Goal: Task Accomplishment & Management: Manage account settings

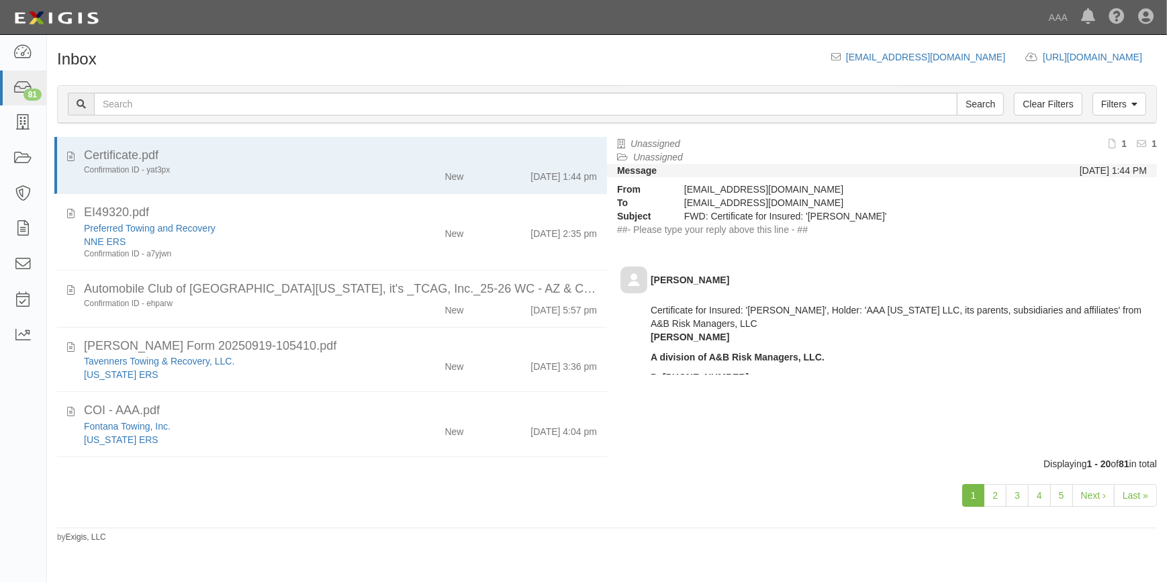
click at [1134, 493] on link "Last »" at bounding box center [1135, 495] width 43 height 23
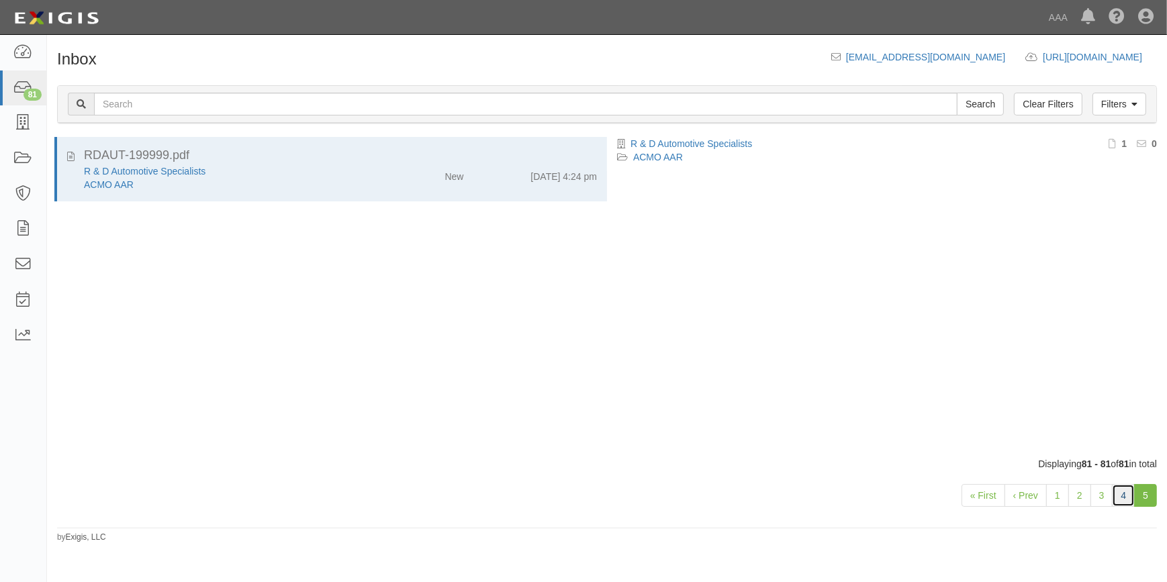
click at [1124, 494] on link "4" at bounding box center [1123, 495] width 23 height 23
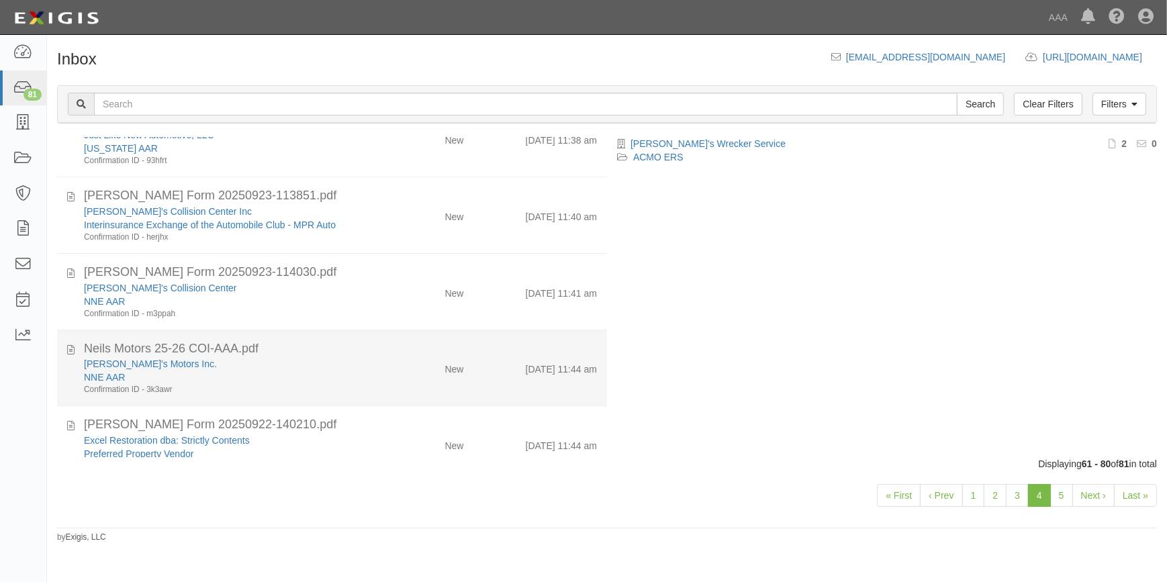
scroll to position [181, 0]
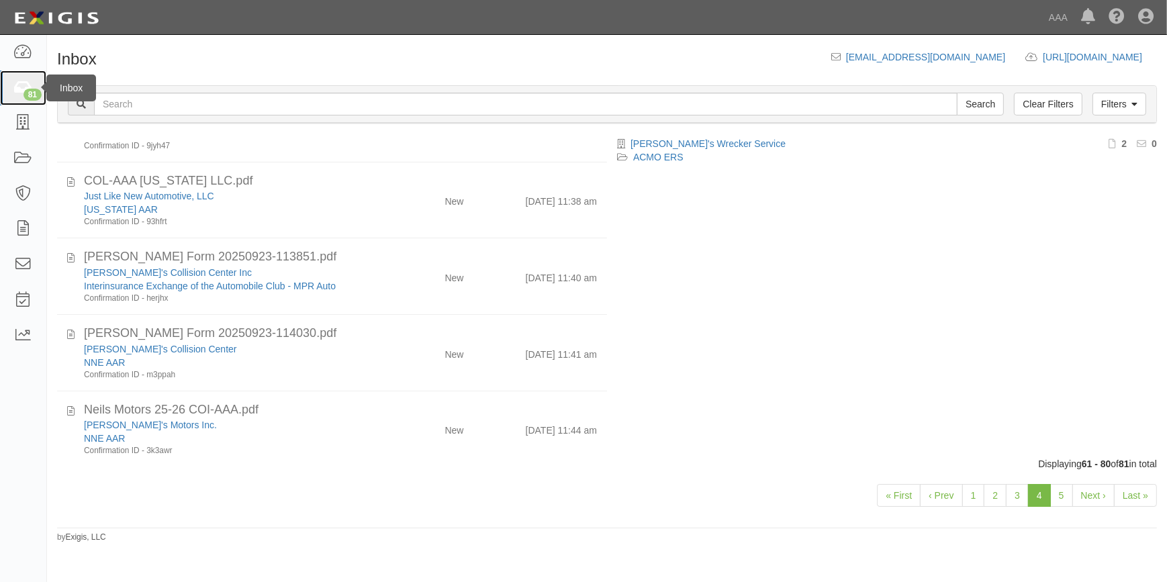
click at [18, 91] on icon at bounding box center [22, 88] width 19 height 15
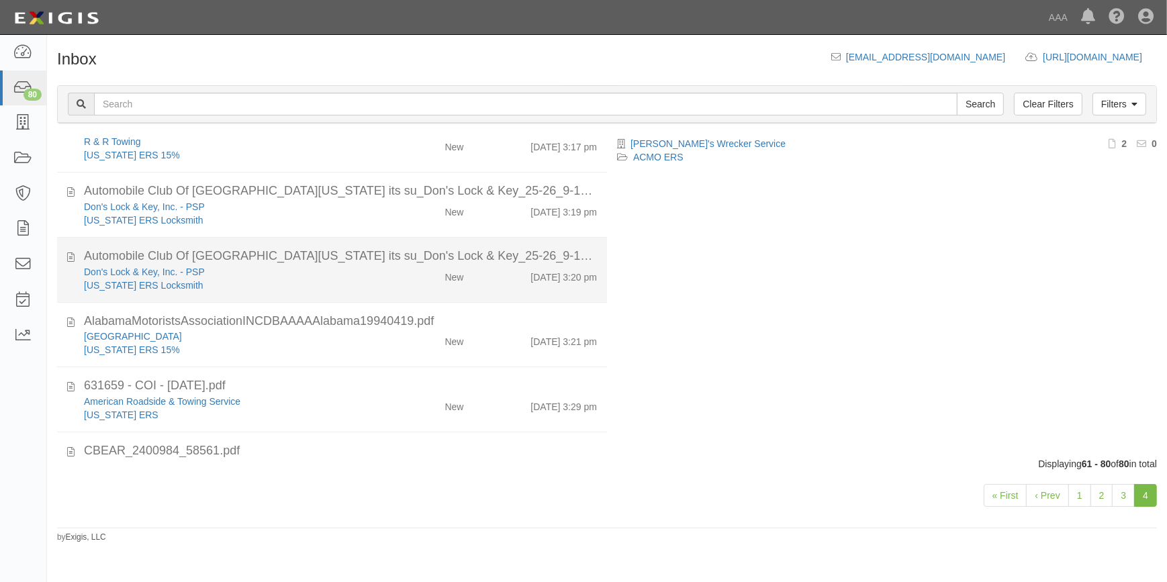
scroll to position [1097, 0]
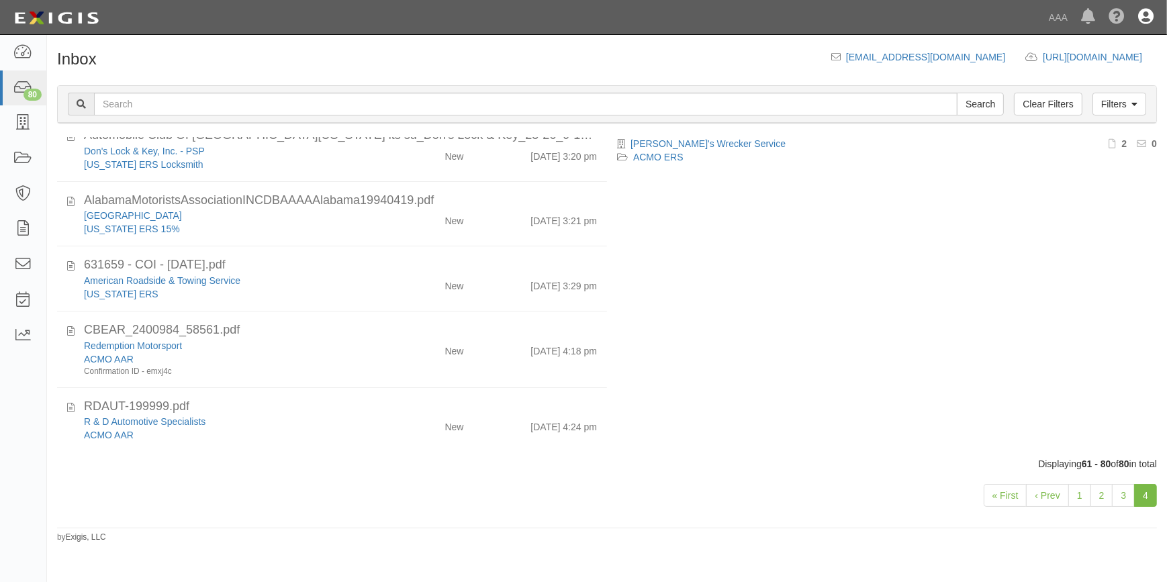
click at [1144, 14] on icon at bounding box center [1145, 17] width 15 height 16
click at [1081, 75] on link "Sign Out" at bounding box center [1107, 78] width 106 height 27
